Goal: Find specific page/section: Find specific page/section

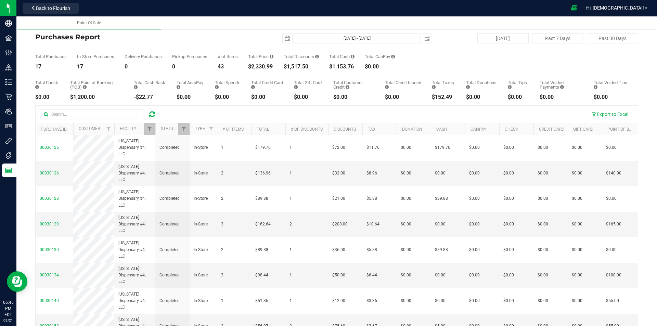
click at [153, 114] on icon at bounding box center [152, 114] width 6 height 7
click at [151, 126] on span "Filter" at bounding box center [149, 128] width 5 height 5
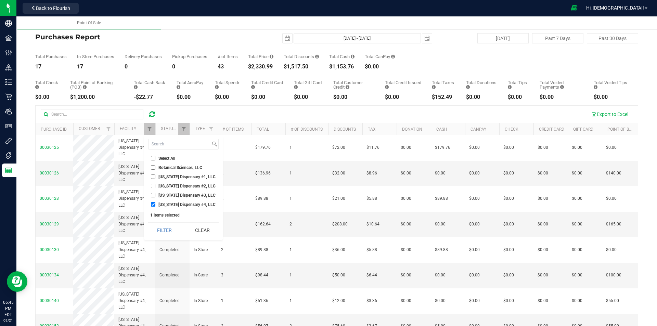
drag, startPoint x: 178, startPoint y: 175, endPoint x: 186, endPoint y: 211, distance: 37.3
click at [178, 175] on span "[US_STATE] Dispensary #1, LLC" at bounding box center [186, 177] width 57 height 4
click at [155, 175] on input "[US_STATE] Dispensary #1, LLC" at bounding box center [153, 176] width 4 height 4
checkbox input "true"
click at [186, 206] on span "[US_STATE] Dispensary #4, LLC" at bounding box center [186, 205] width 57 height 4
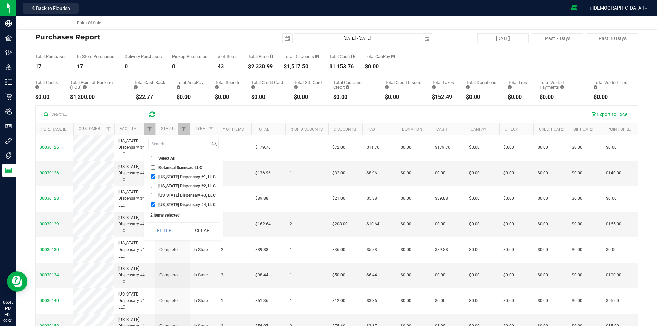
click at [155, 206] on input "[US_STATE] Dispensary #4, LLC" at bounding box center [153, 204] width 4 height 4
checkbox input "false"
click at [179, 228] on button "Filter" at bounding box center [164, 230] width 33 height 15
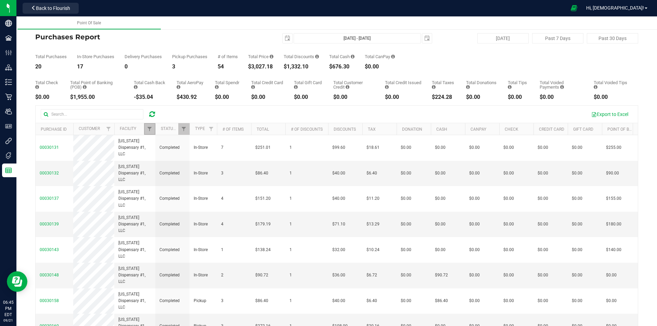
click at [153, 124] on link "Filter" at bounding box center [149, 129] width 11 height 12
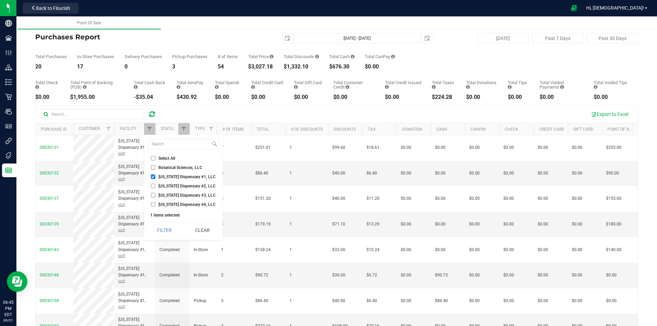
click at [171, 176] on span "[US_STATE] Dispensary #1, LLC" at bounding box center [186, 177] width 57 height 4
click at [155, 176] on input "[US_STATE] Dispensary #1, LLC" at bounding box center [153, 176] width 4 height 4
checkbox input "false"
click at [174, 185] on span "[US_STATE] Dispensary #2, LLC" at bounding box center [186, 186] width 57 height 4
click at [155, 185] on input "[US_STATE] Dispensary #2, LLC" at bounding box center [153, 186] width 4 height 4
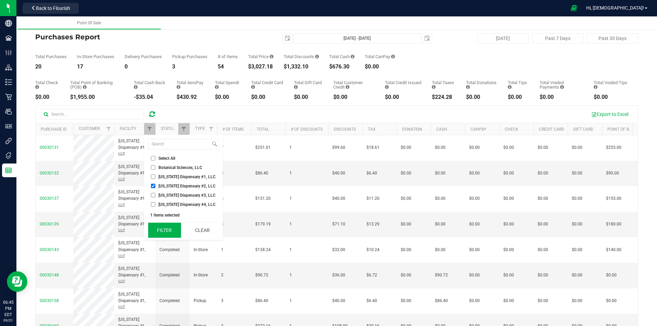
click at [170, 230] on button "Filter" at bounding box center [164, 230] width 33 height 15
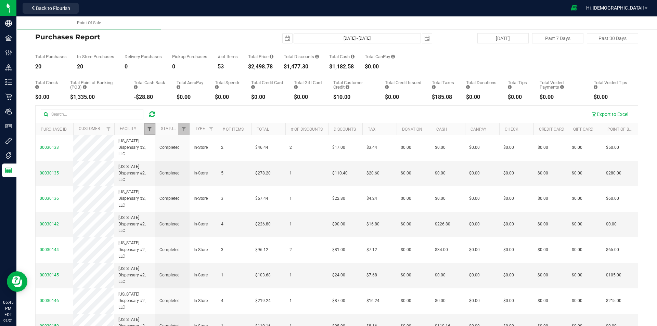
click at [150, 128] on span "Filter" at bounding box center [149, 128] width 5 height 5
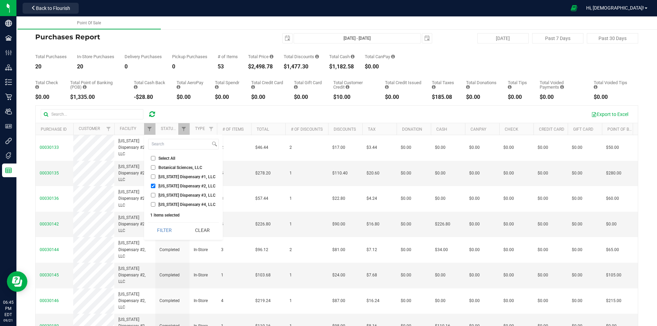
click at [174, 185] on span "[US_STATE] Dispensary #2, LLC" at bounding box center [186, 186] width 57 height 4
click at [155, 185] on input "[US_STATE] Dispensary #2, LLC" at bounding box center [153, 186] width 4 height 4
checkbox input "false"
click at [176, 195] on span "[US_STATE] Dispensary #3, LLC" at bounding box center [186, 195] width 57 height 4
click at [155, 195] on input "[US_STATE] Dispensary #3, LLC" at bounding box center [153, 195] width 4 height 4
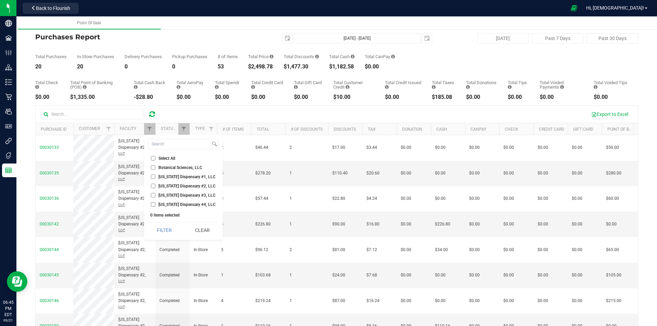
checkbox input "true"
click at [175, 226] on button "Filter" at bounding box center [164, 230] width 33 height 15
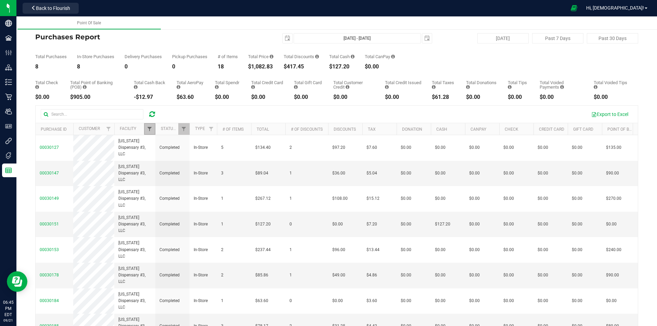
click at [150, 129] on span "Filter" at bounding box center [149, 128] width 5 height 5
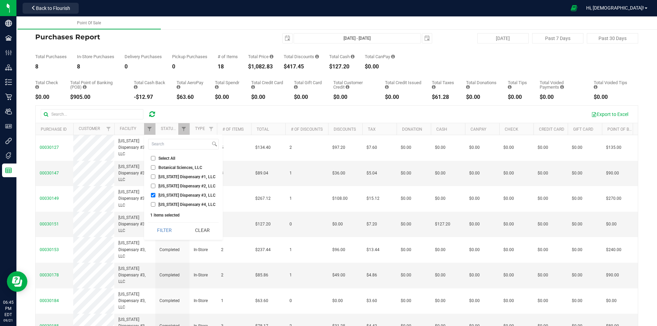
drag, startPoint x: 170, startPoint y: 205, endPoint x: 170, endPoint y: 198, distance: 6.8
click at [170, 205] on span "[US_STATE] Dispensary #4, LLC" at bounding box center [186, 205] width 57 height 4
click at [155, 205] on input "[US_STATE] Dispensary #4, LLC" at bounding box center [153, 204] width 4 height 4
checkbox input "true"
click at [170, 195] on span "[US_STATE] Dispensary #3, LLC" at bounding box center [186, 195] width 57 height 4
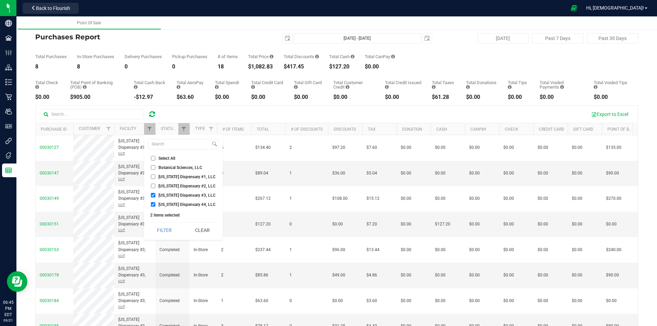
click at [155, 195] on input "[US_STATE] Dispensary #3, LLC" at bounding box center [153, 195] width 4 height 4
checkbox input "false"
click at [175, 232] on button "Filter" at bounding box center [164, 230] width 33 height 15
